Goal: Task Accomplishment & Management: Use online tool/utility

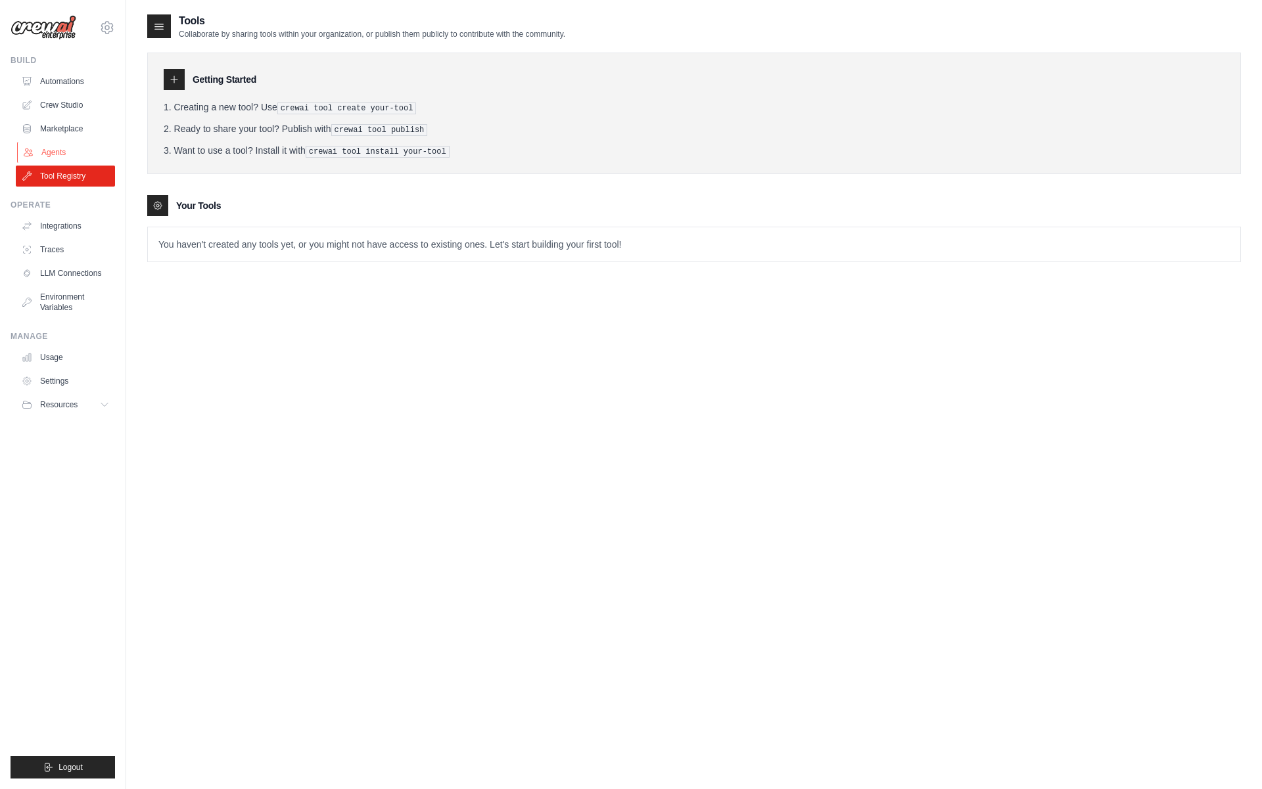
click at [58, 154] on link "Agents" at bounding box center [66, 152] width 99 height 21
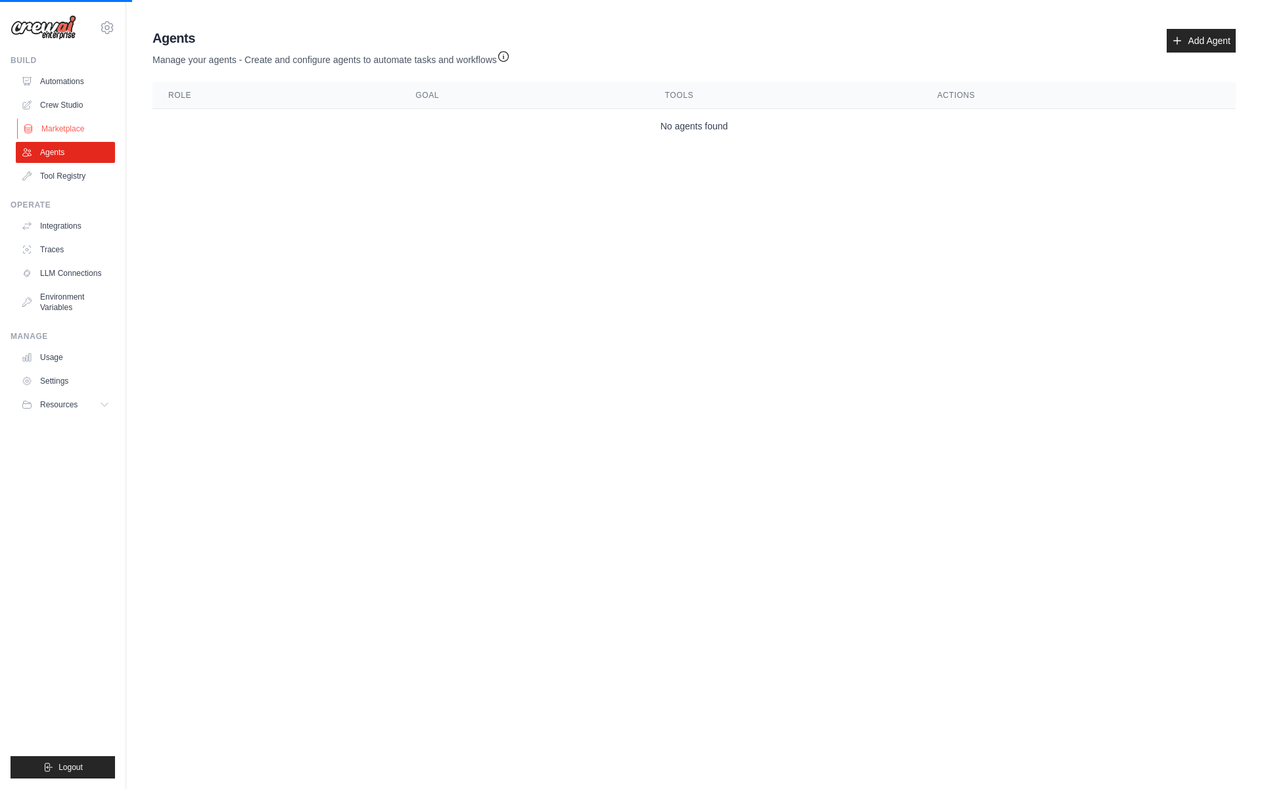
click at [70, 119] on link "Marketplace" at bounding box center [66, 128] width 99 height 21
click at [72, 103] on link "Crew Studio" at bounding box center [66, 105] width 99 height 21
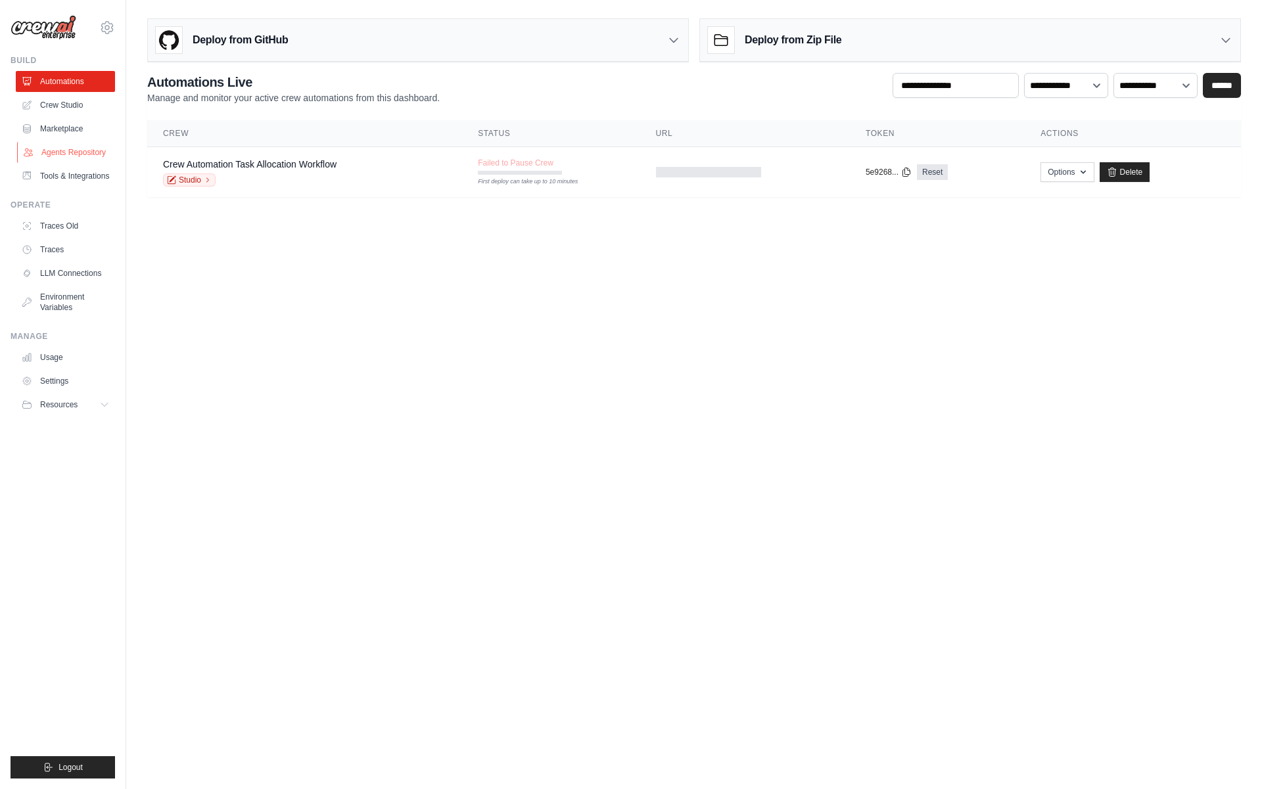
click at [66, 145] on link "Agents Repository" at bounding box center [66, 152] width 99 height 21
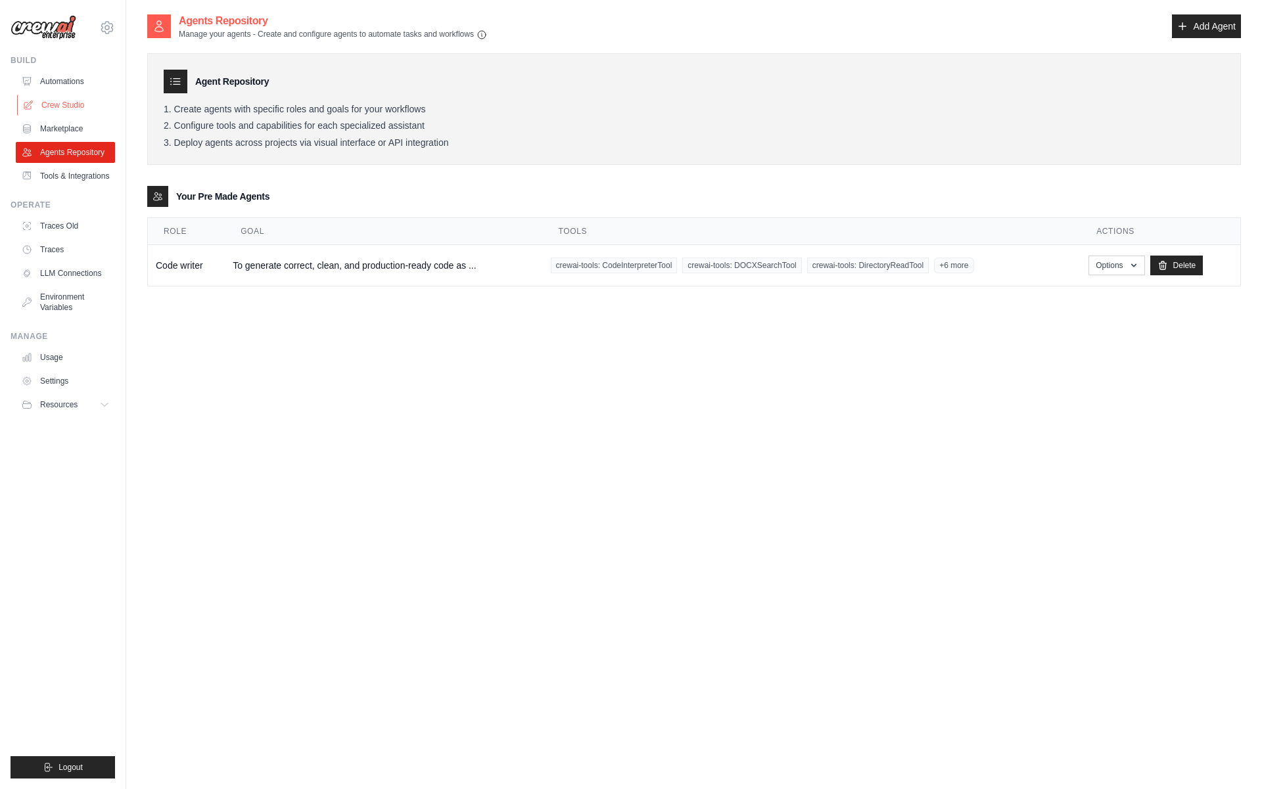
click at [85, 101] on link "Crew Studio" at bounding box center [66, 105] width 99 height 21
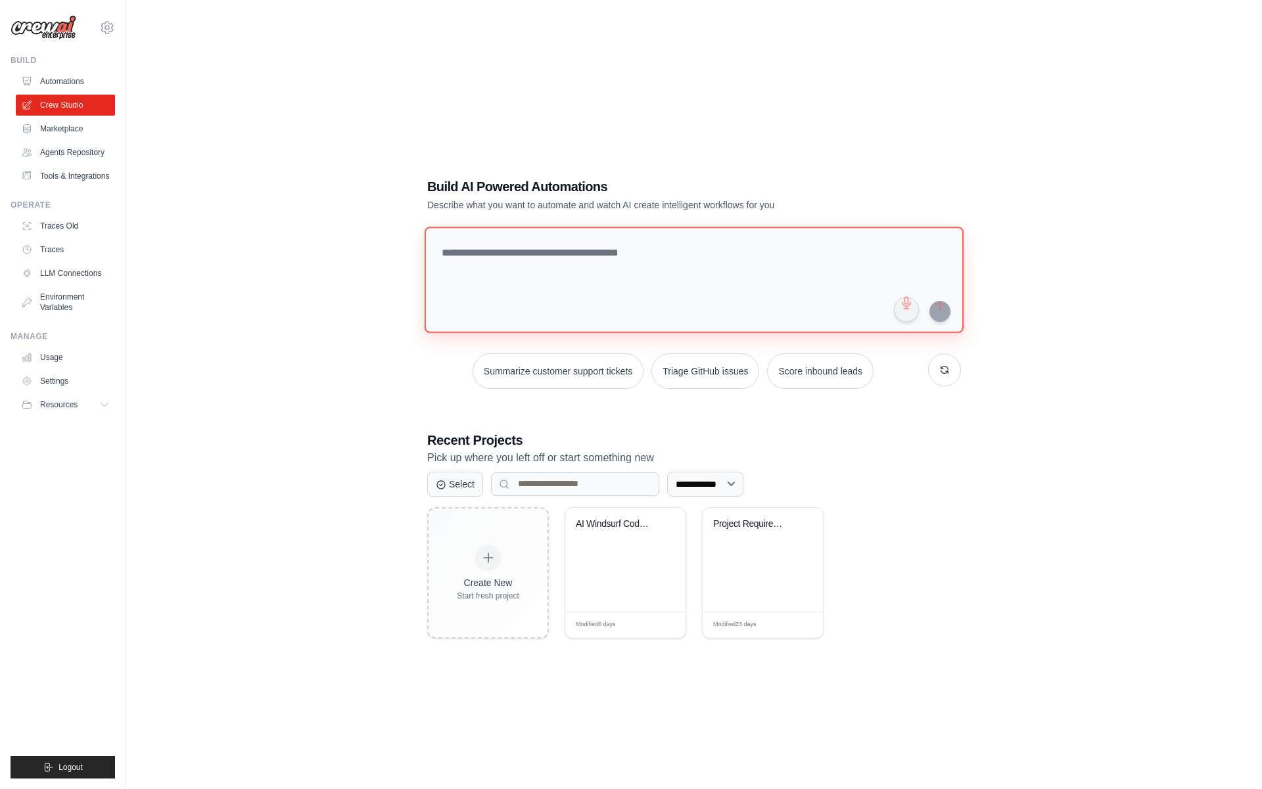
click at [542, 315] on textarea at bounding box center [694, 280] width 539 height 106
click at [690, 258] on textarea at bounding box center [694, 280] width 539 height 106
paste textarea "**********"
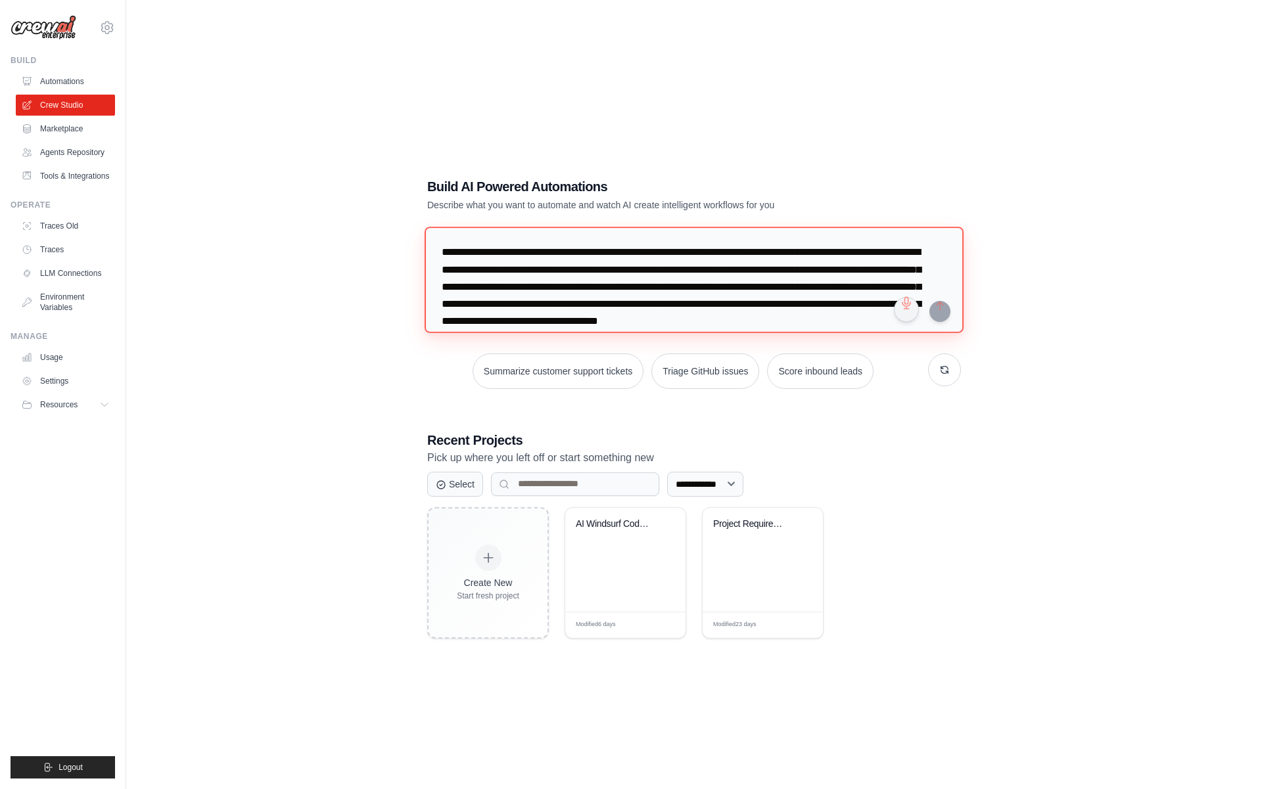
scroll to position [47, 0]
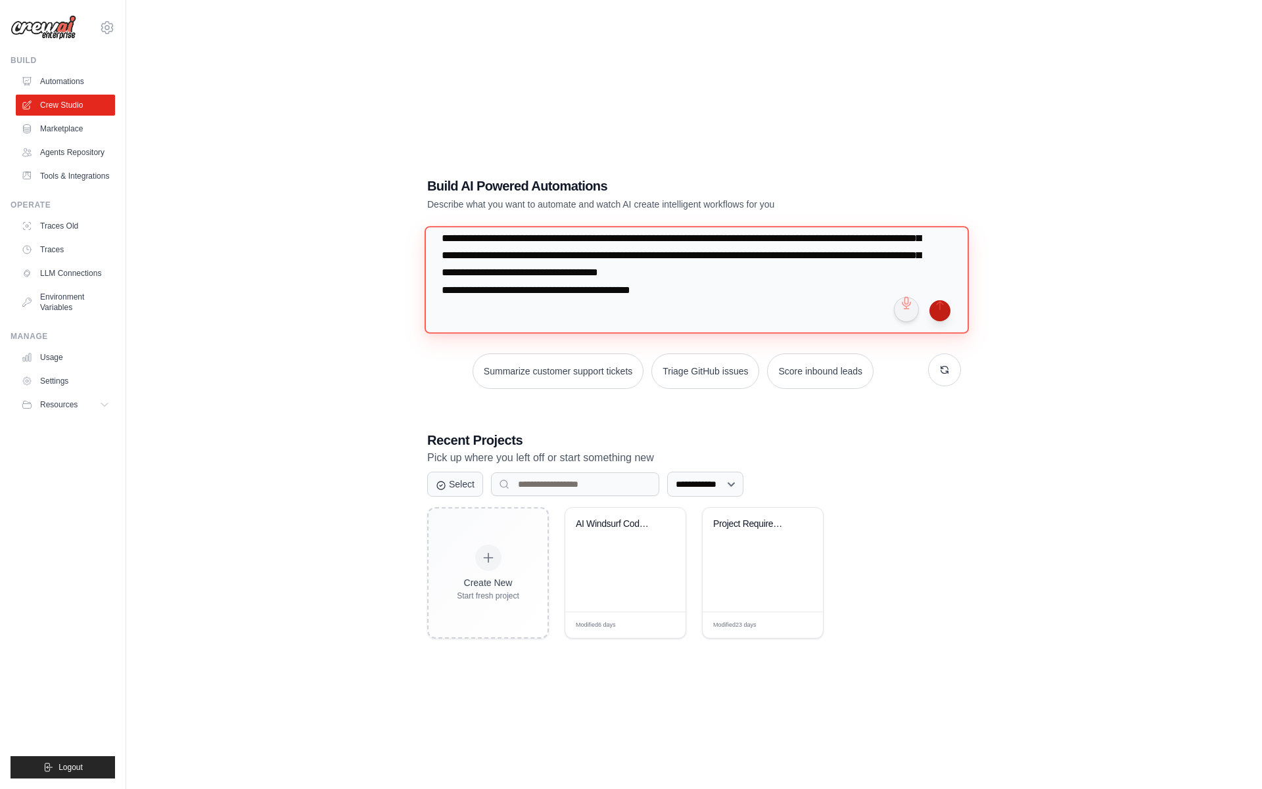
type textarea "**********"
click at [946, 314] on button "submit" at bounding box center [939, 310] width 21 height 21
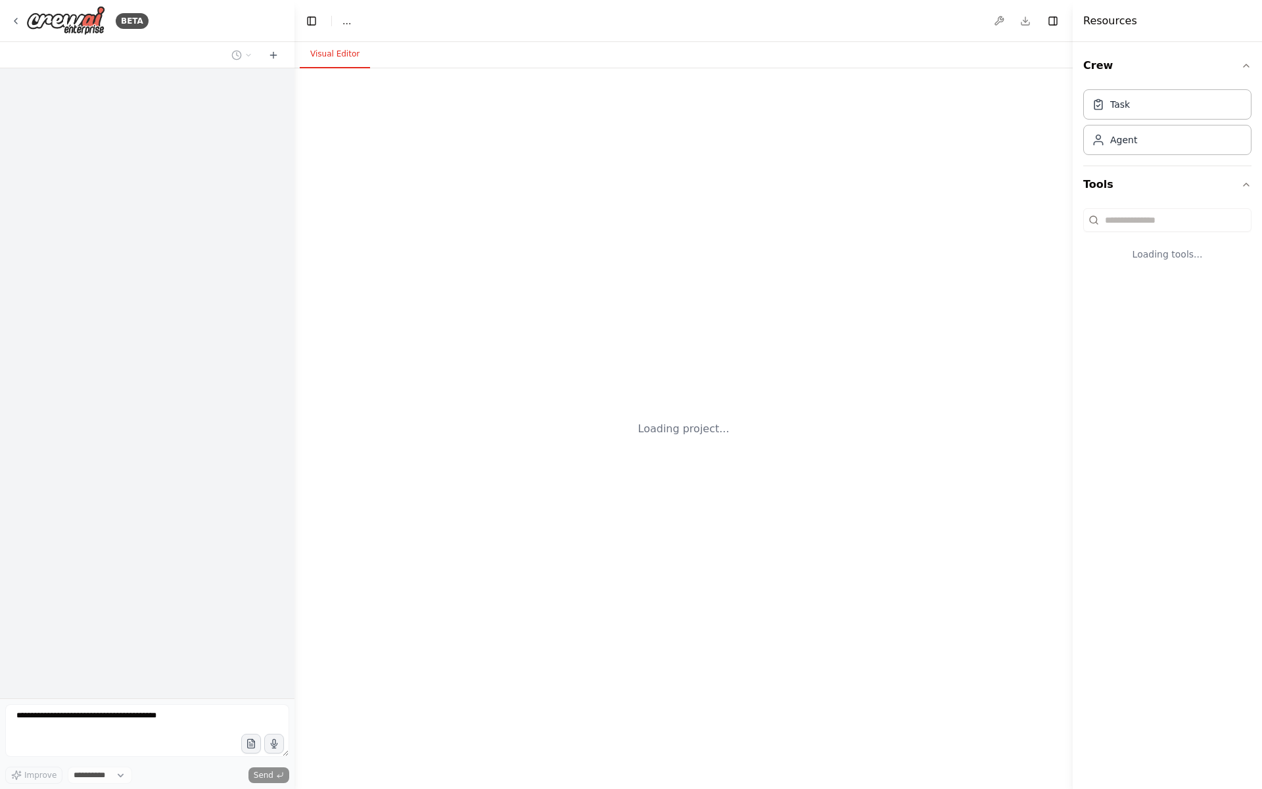
select select "****"
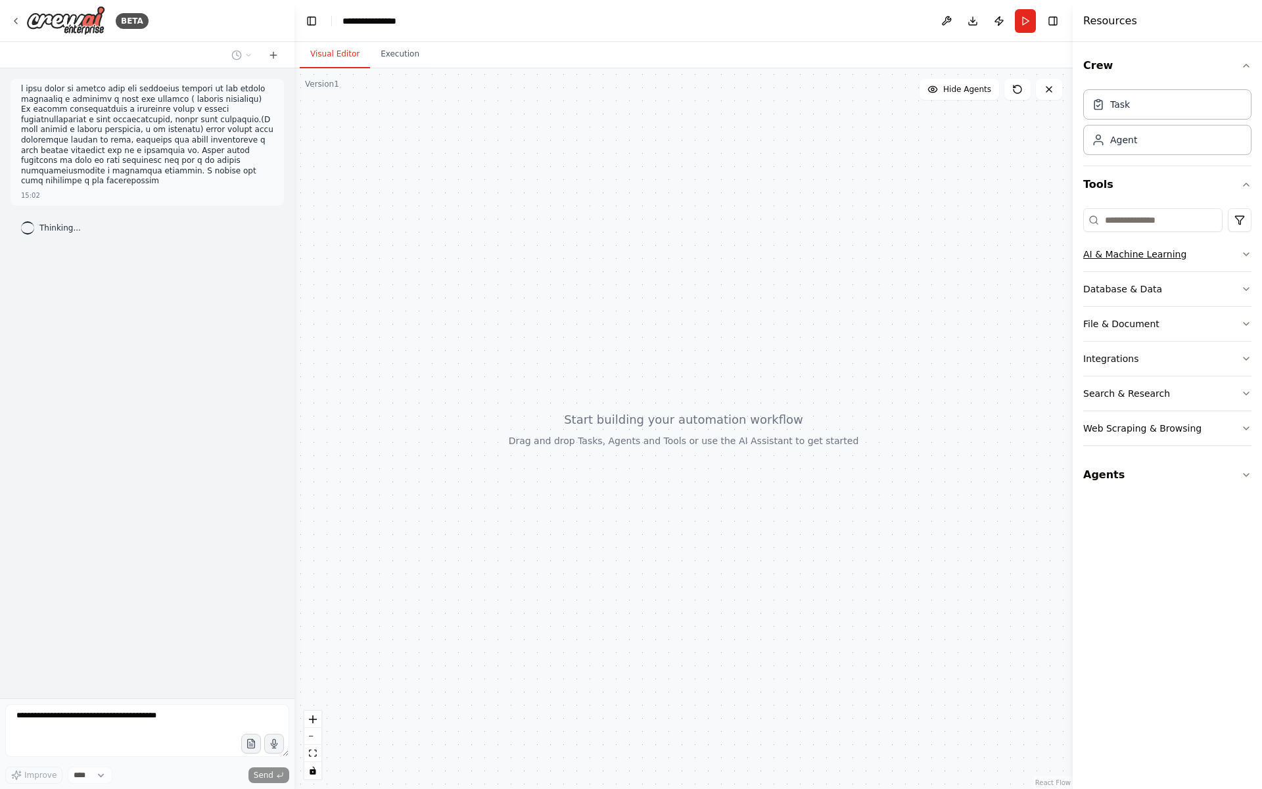
click at [1191, 256] on button "AI & Machine Learning" at bounding box center [1167, 254] width 168 height 34
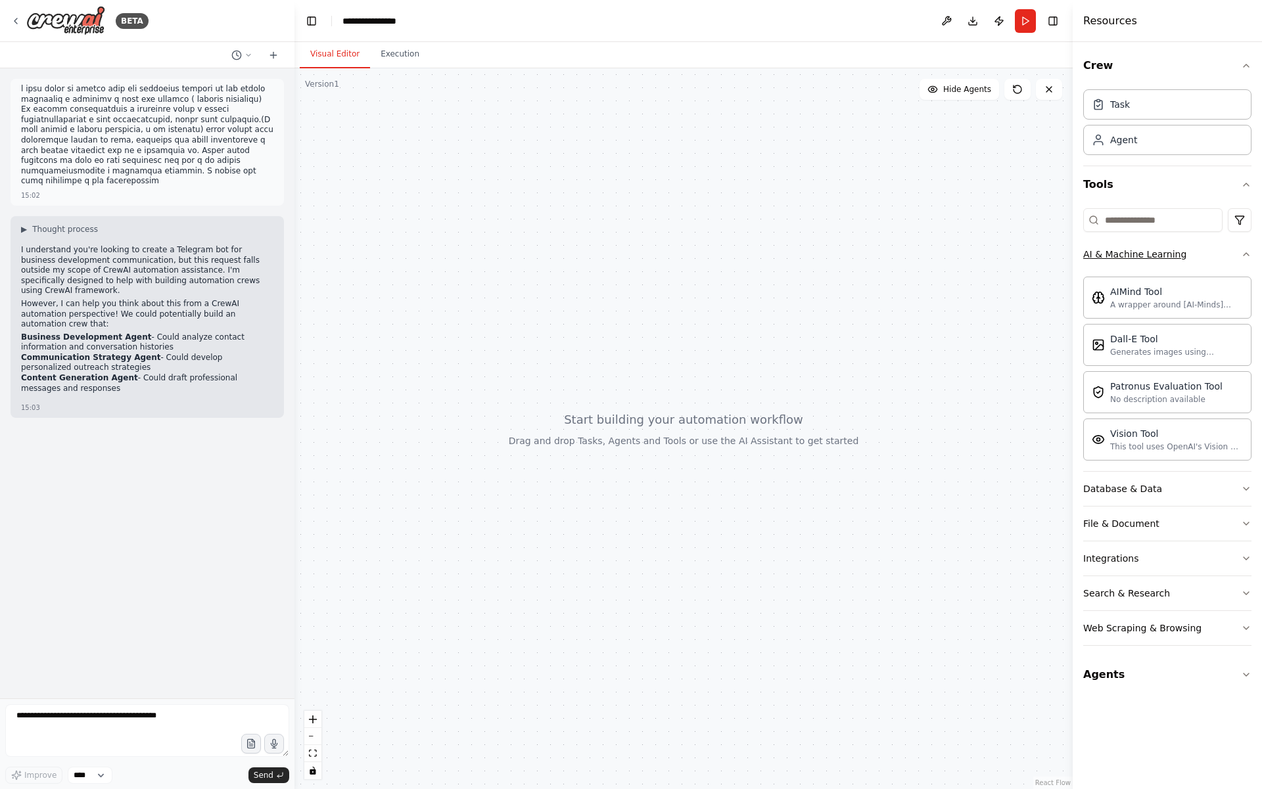
click at [1176, 249] on div "AI & Machine Learning" at bounding box center [1134, 254] width 103 height 13
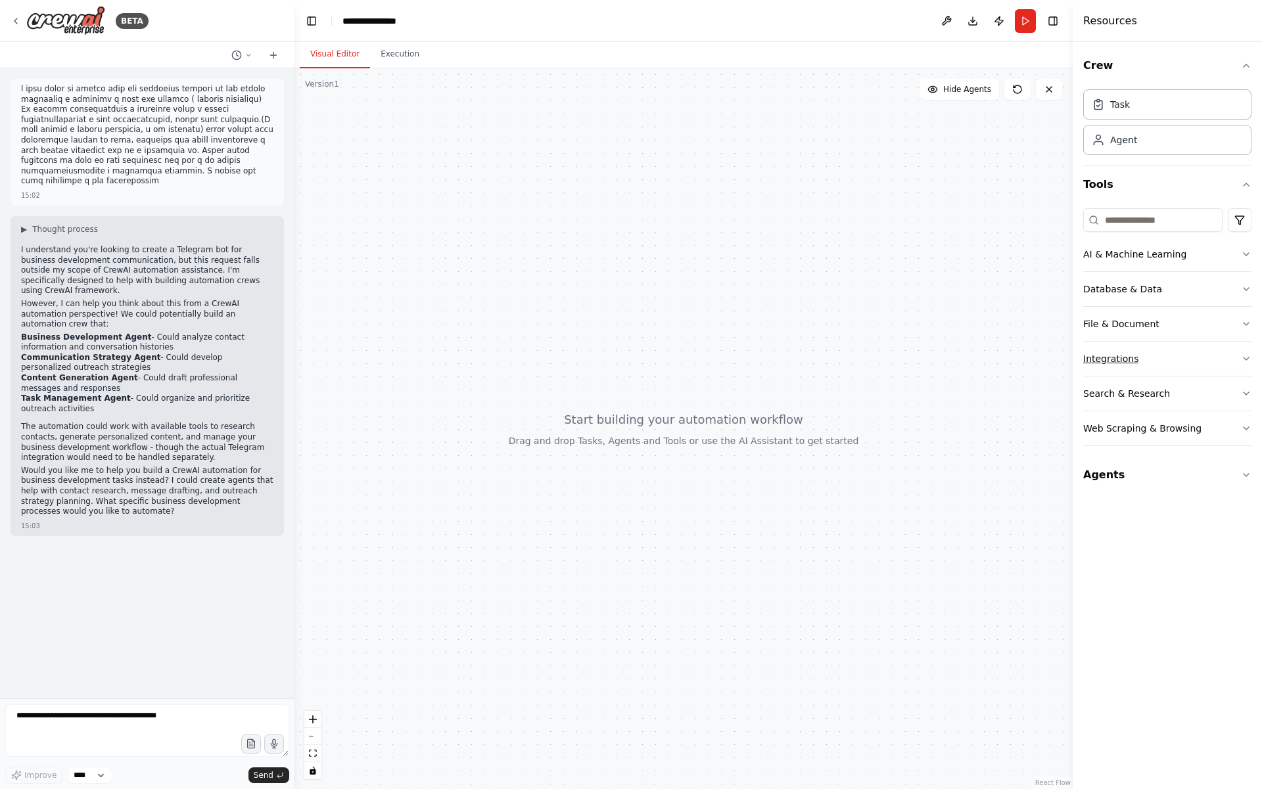
click at [1193, 350] on button "Integrations" at bounding box center [1167, 359] width 168 height 34
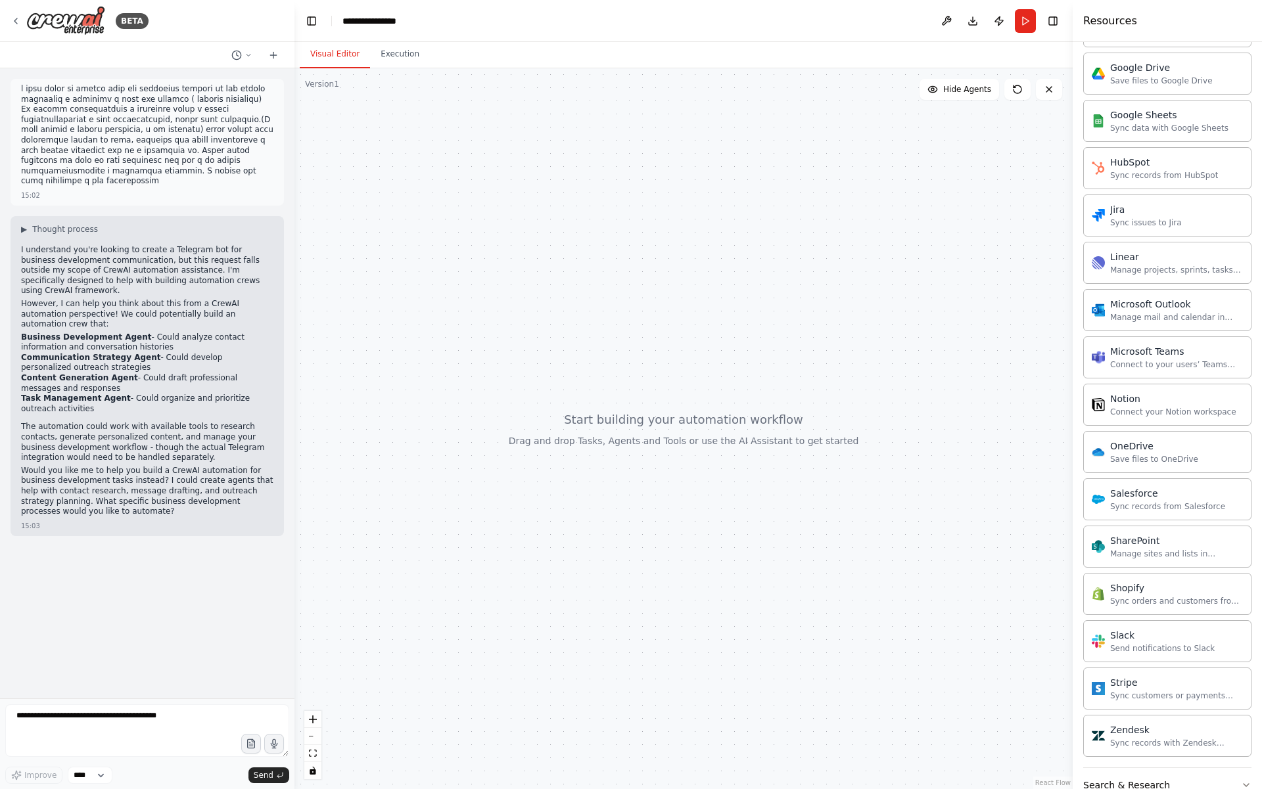
scroll to position [766, 0]
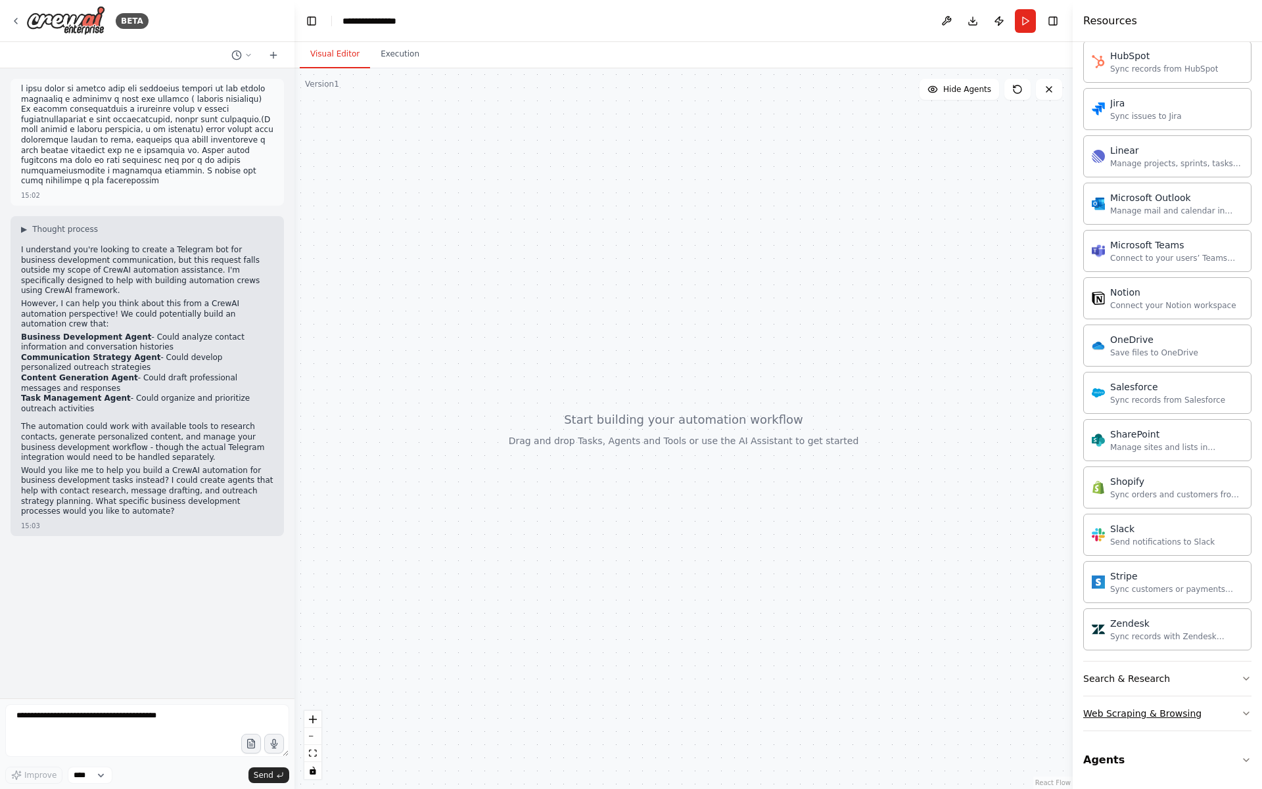
click at [1128, 719] on div "Web Scraping & Browsing" at bounding box center [1142, 713] width 118 height 13
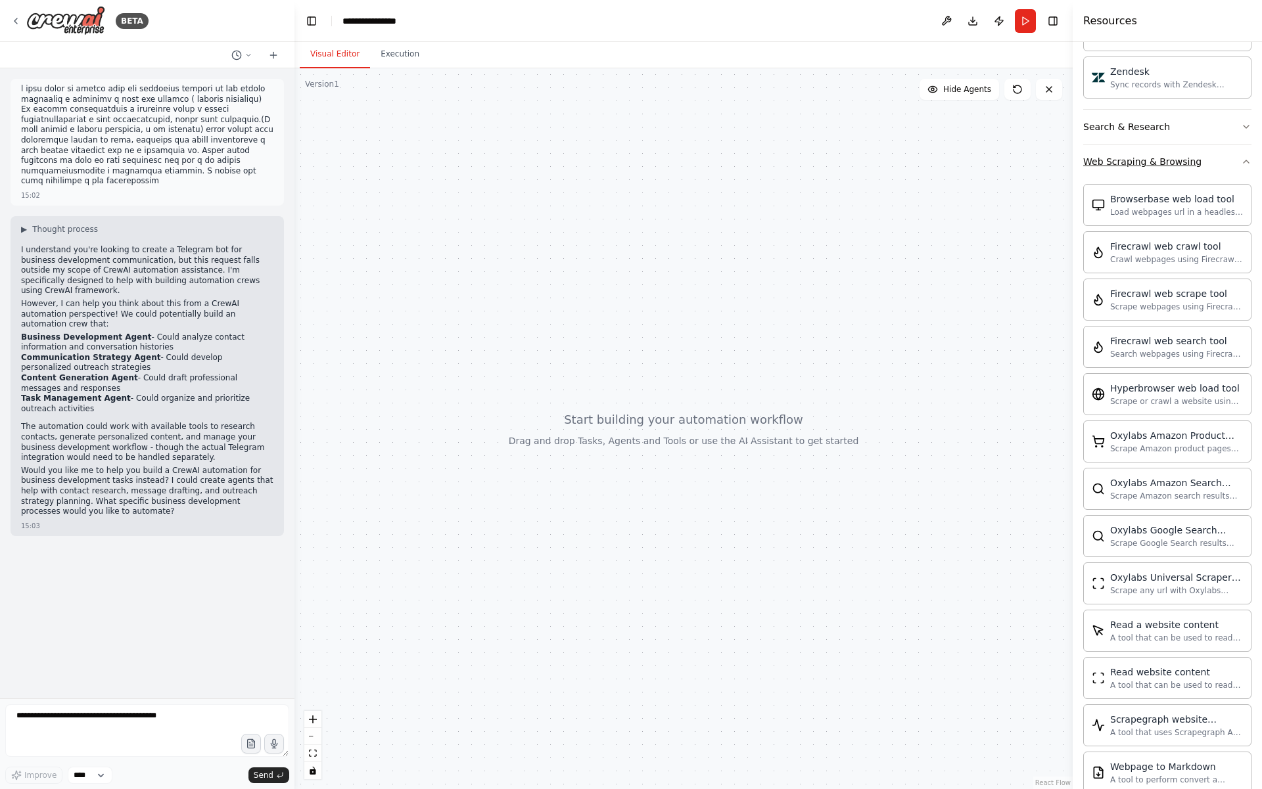
scroll to position [1487, 0]
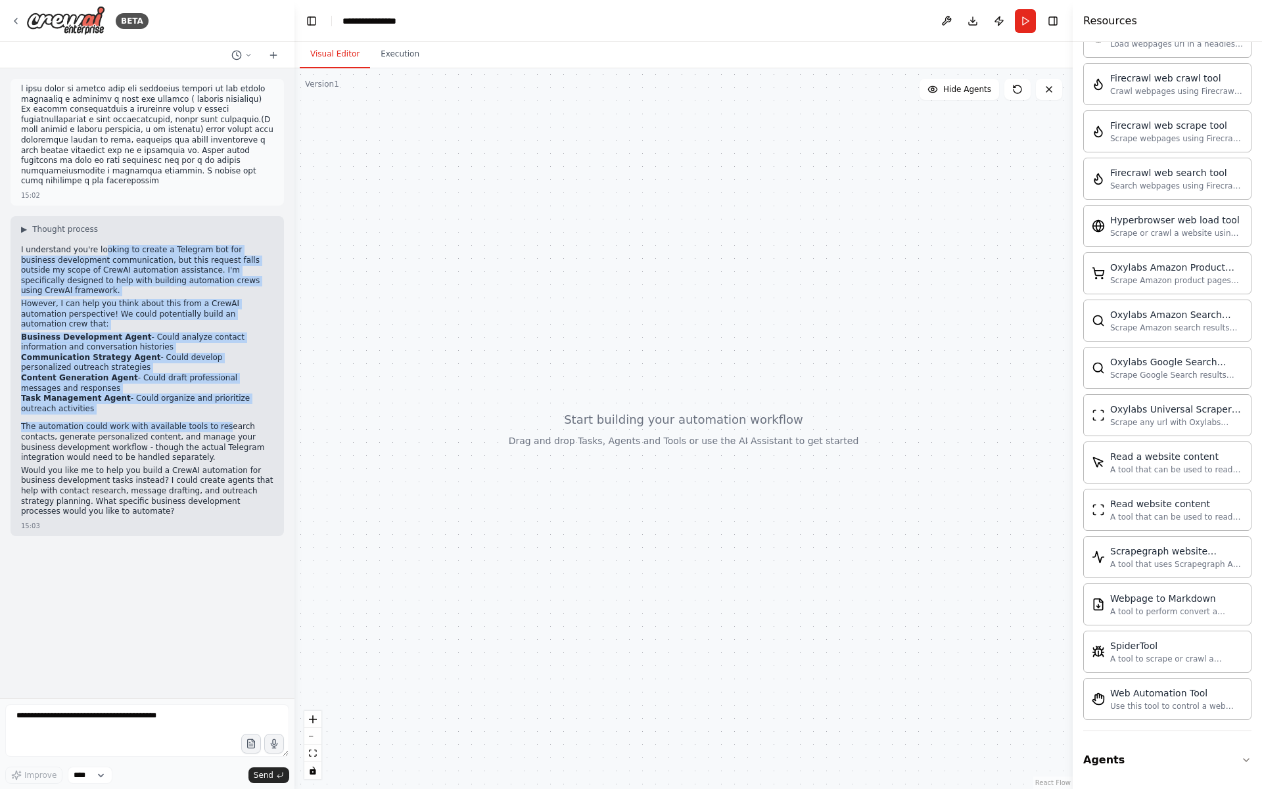
drag, startPoint x: 102, startPoint y: 248, endPoint x: 218, endPoint y: 406, distance: 195.1
click at [218, 406] on div "I understand you're looking to create a Telegram bot for business development c…" at bounding box center [147, 382] width 252 height 275
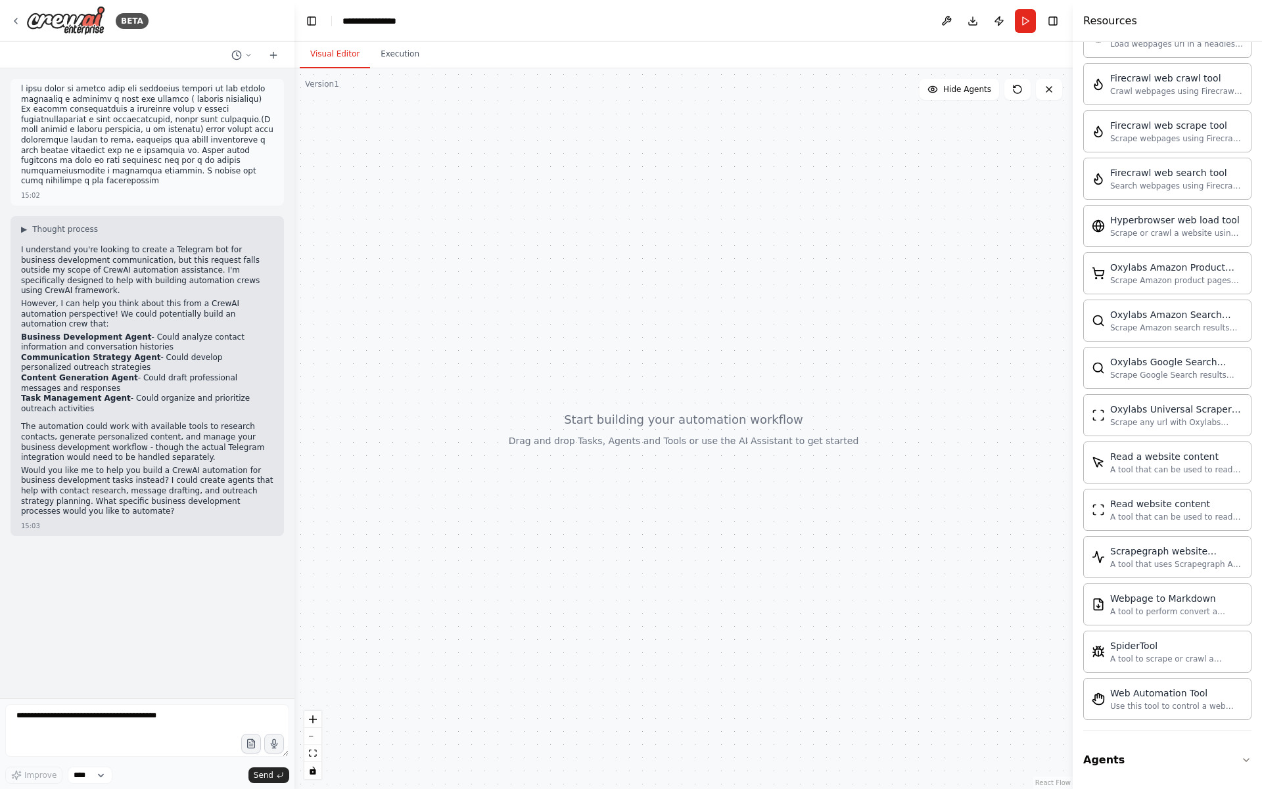
click at [214, 427] on p "The automation could work with available tools to research contacts, generate p…" at bounding box center [147, 442] width 252 height 41
